Goal: Find contact information: Obtain details needed to contact an individual or organization

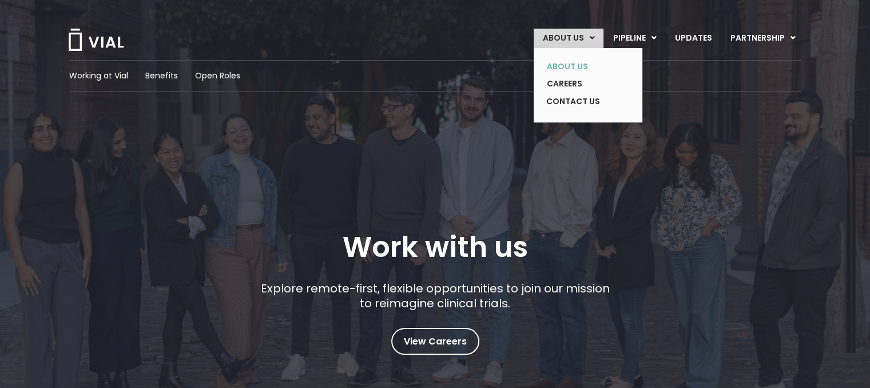
click at [575, 65] on link "ABOUT US" at bounding box center [580, 67] width 84 height 18
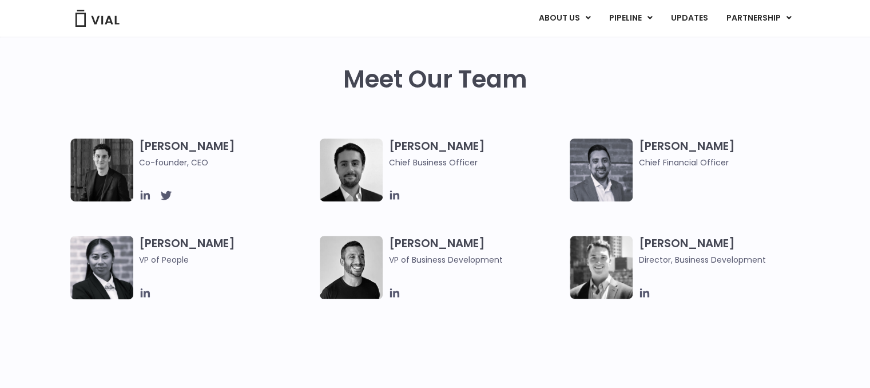
scroll to position [529, 0]
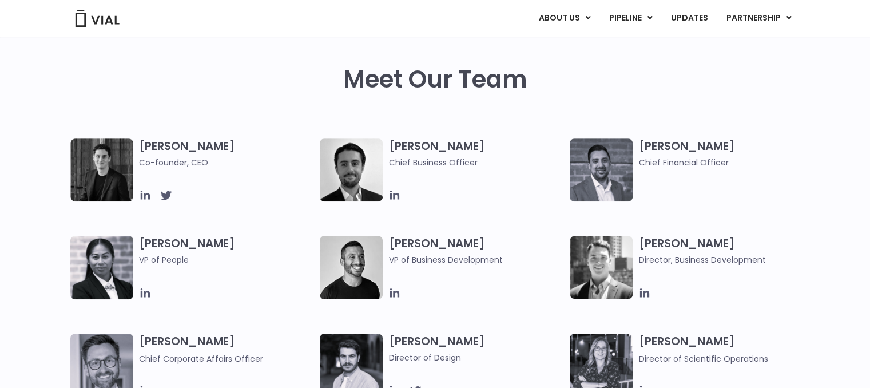
click at [149, 240] on h3 "[PERSON_NAME] VP of People" at bounding box center [227, 259] width 176 height 47
drag, startPoint x: 181, startPoint y: 236, endPoint x: 186, endPoint y: 277, distance: 41.0
click at [186, 277] on h3 "[PERSON_NAME] VP of People" at bounding box center [227, 259] width 176 height 47
click at [186, 277] on span at bounding box center [227, 276] width 176 height 14
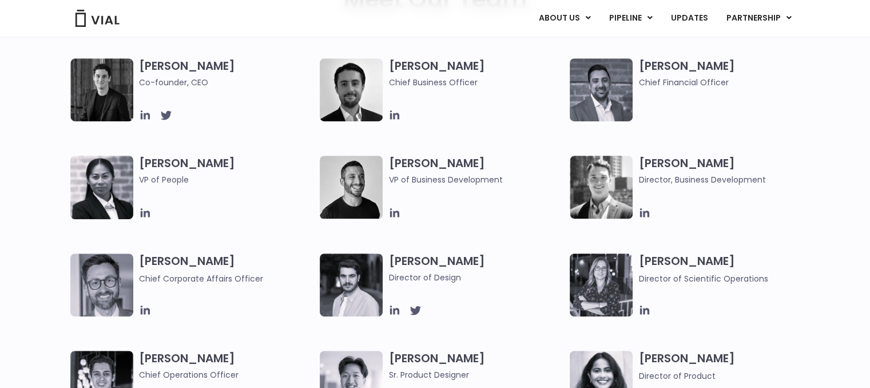
scroll to position [744, 0]
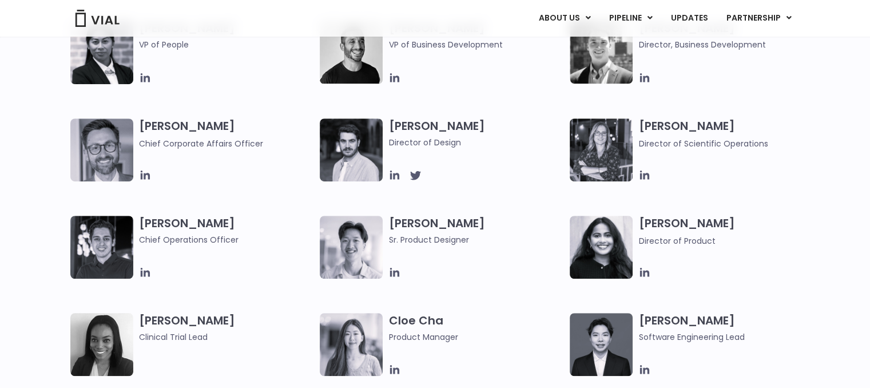
click at [605, 138] on img at bounding box center [601, 149] width 63 height 63
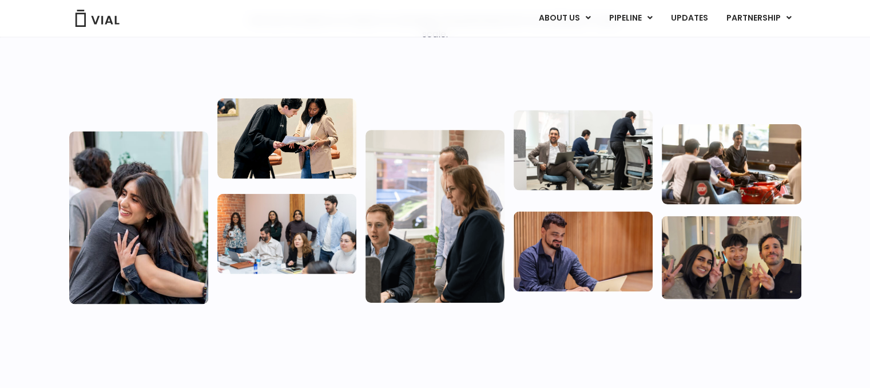
scroll to position [0, 0]
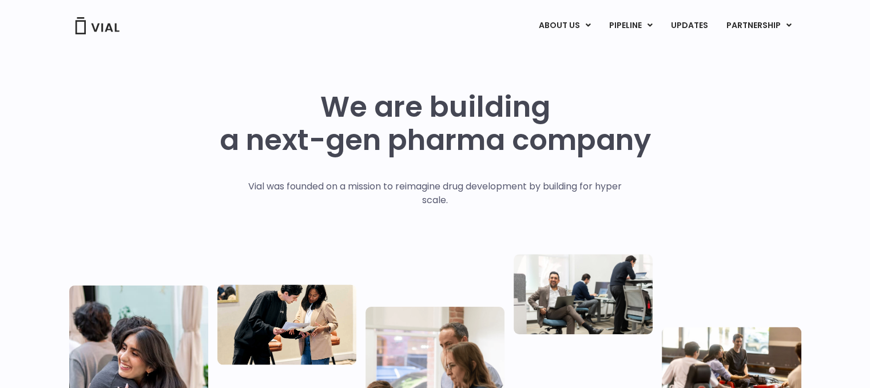
click at [98, 24] on img at bounding box center [97, 25] width 46 height 17
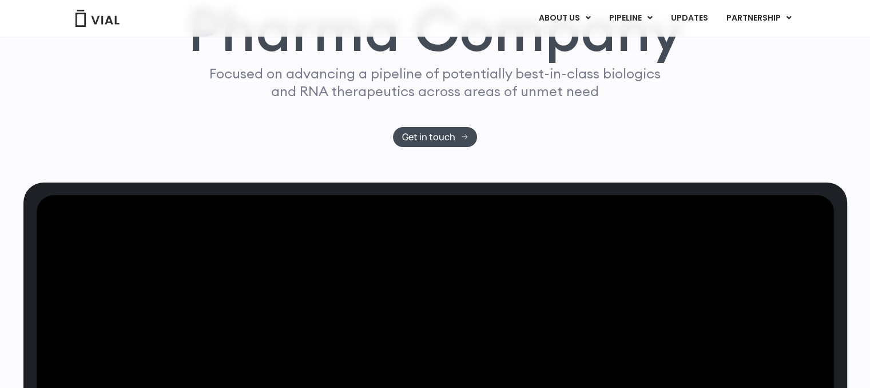
scroll to position [197, 0]
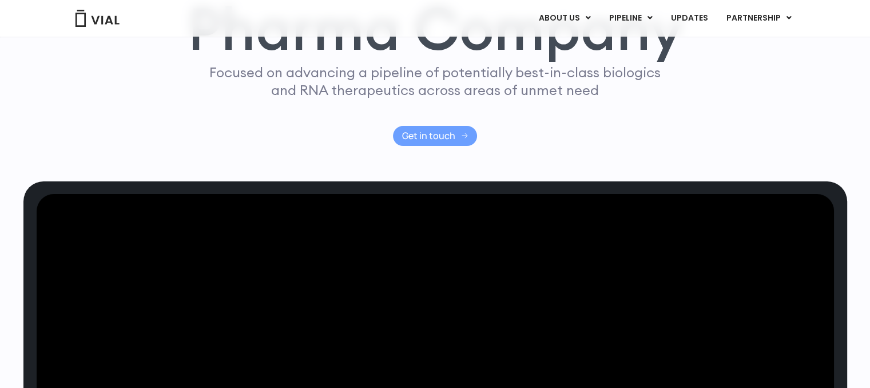
click at [448, 132] on span "Get in touch" at bounding box center [428, 136] width 53 height 9
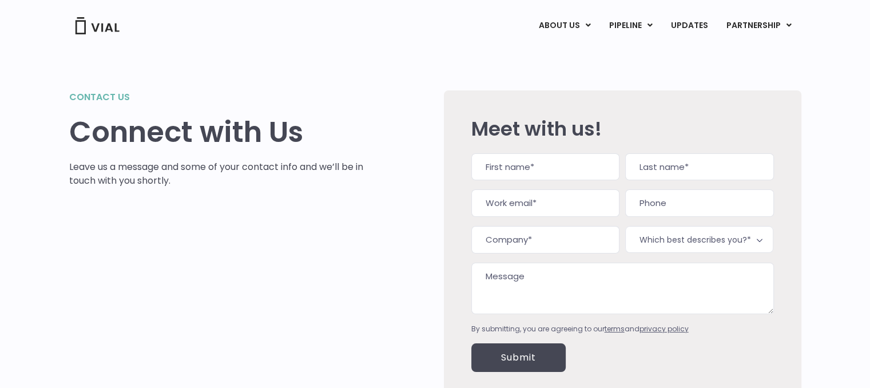
click at [520, 171] on input "First" at bounding box center [546, 166] width 148 height 27
type input "[PERSON_NAME]"
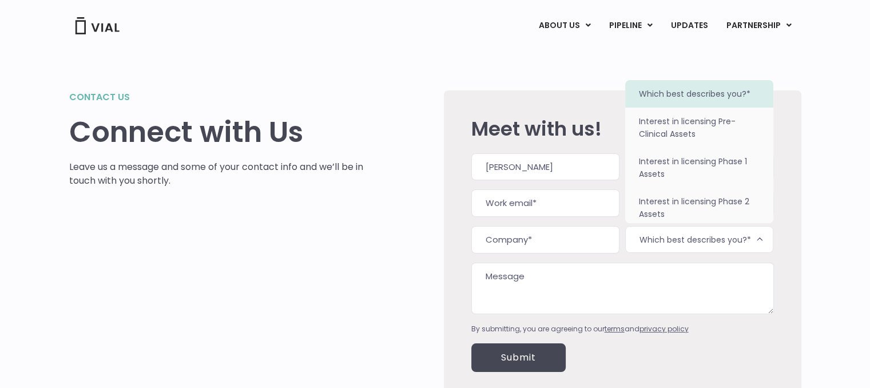
click at [657, 243] on span "Which best describes you?*" at bounding box center [699, 239] width 148 height 27
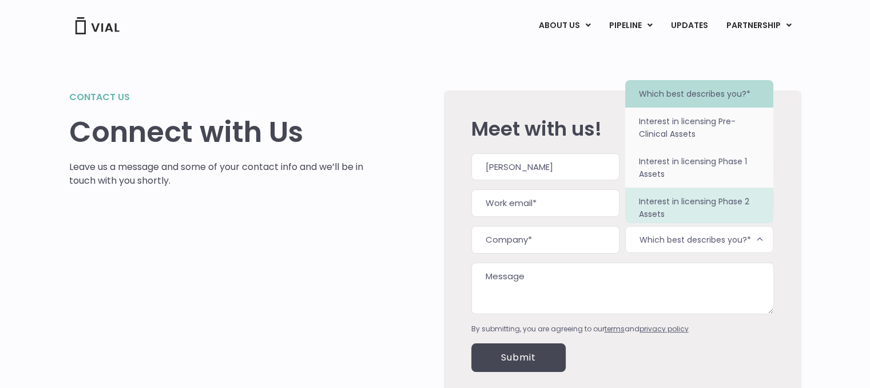
scroll to position [72, 0]
